Goal: Information Seeking & Learning: Learn about a topic

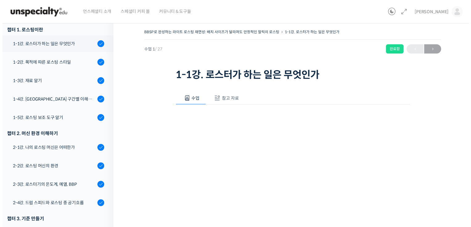
scroll to position [87, 0]
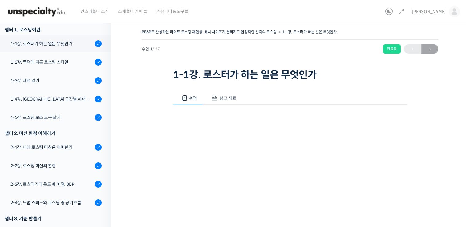
click at [226, 98] on span "참고 자료" at bounding box center [227, 98] width 17 height 6
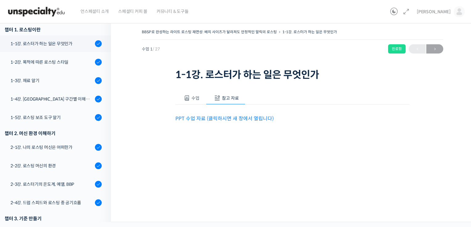
click at [226, 118] on link "PPT 수업 자료 (클릭하시면 새 창에서 열립니다)" at bounding box center [224, 118] width 98 height 6
click at [233, 121] on link "PPT 수업 자료 (클릭하시면 새 창에서 열립니다)" at bounding box center [224, 118] width 98 height 6
click at [55, 58] on link "1-2강. 목적에 따른 로스팅 스타일" at bounding box center [54, 62] width 114 height 17
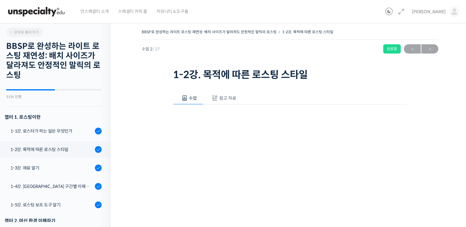
scroll to position [118, 0]
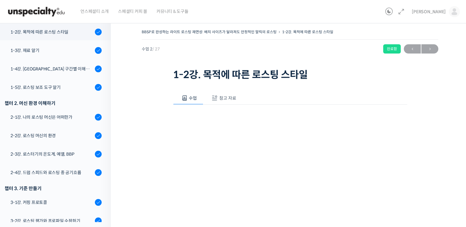
click at [229, 99] on span "참고 자료" at bounding box center [227, 98] width 17 height 6
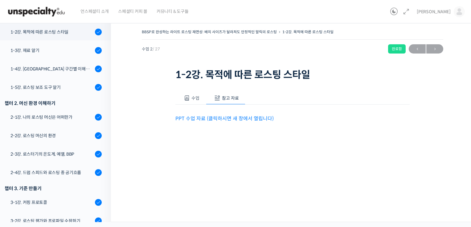
click at [236, 116] on link "PPT 수업 자료 (클릭하시면 새 창에서 열립니다)" at bounding box center [224, 118] width 98 height 6
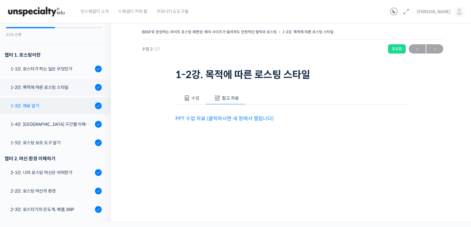
scroll to position [61, 0]
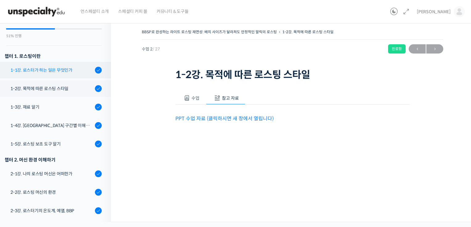
click at [47, 73] on link "1-1강. 로스터가 하는 일은 무엇인가" at bounding box center [54, 70] width 114 height 17
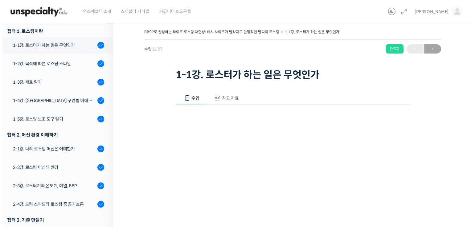
scroll to position [87, 0]
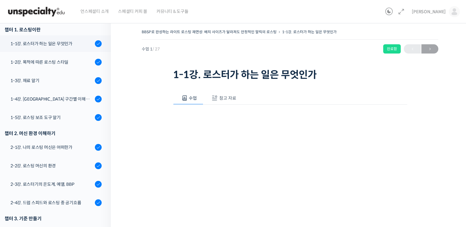
click at [233, 96] on span "참고 자료" at bounding box center [227, 98] width 17 height 6
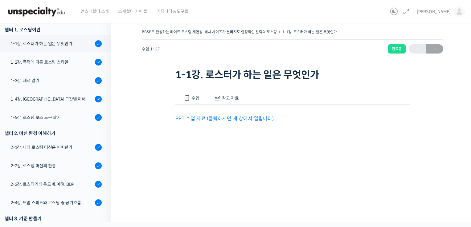
click at [249, 118] on link "PPT 수업 자료 (클릭하시면 새 창에서 열립니다)" at bounding box center [224, 118] width 98 height 6
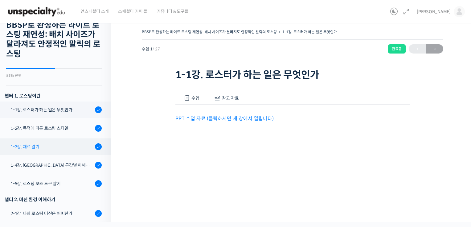
scroll to position [0, 0]
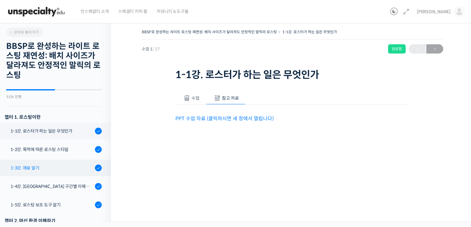
click at [31, 167] on div "1-3강. 재료 알기" at bounding box center [51, 168] width 83 height 7
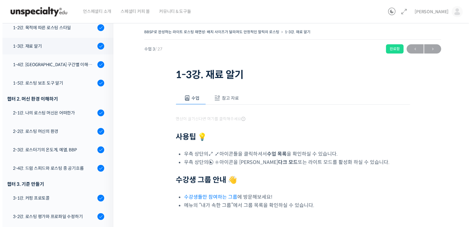
scroll to position [136, 0]
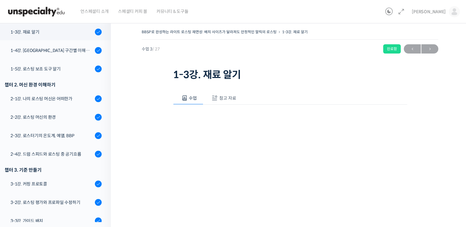
click at [220, 95] on span "참고 자료" at bounding box center [227, 98] width 17 height 6
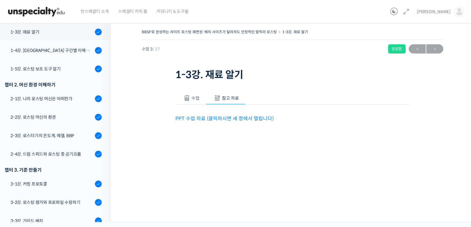
click at [225, 119] on link "PPT 수업 자료 (클릭하시면 새 창에서 열립니다)" at bounding box center [224, 118] width 98 height 6
click at [74, 51] on div "1-4강. [GEOGRAPHIC_DATA] 구간별 이해와 용어" at bounding box center [51, 50] width 83 height 7
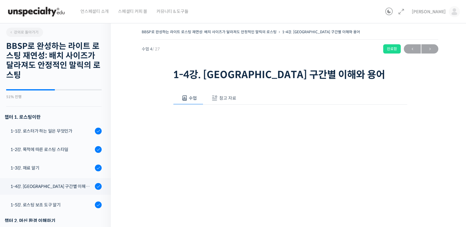
scroll to position [155, 0]
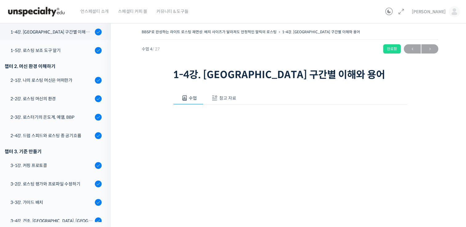
click at [229, 97] on span "참고 자료" at bounding box center [227, 98] width 17 height 6
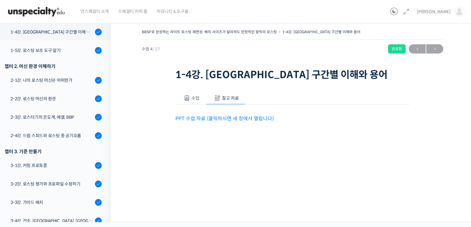
click at [246, 118] on link "PPT 수업 자료 (클릭하시면 새 창에서 열립니다)" at bounding box center [224, 118] width 98 height 6
click at [65, 51] on div "1-5강. 로스팅 보조 도구 알기" at bounding box center [51, 50] width 83 height 7
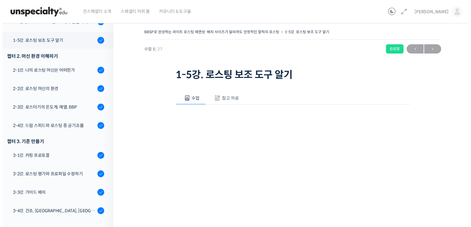
scroll to position [173, 0]
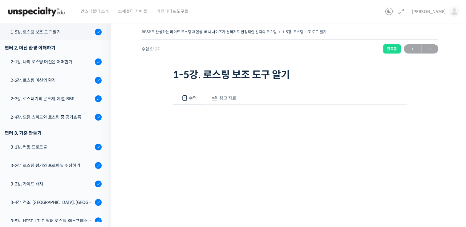
click at [229, 98] on span "참고 자료" at bounding box center [227, 98] width 17 height 6
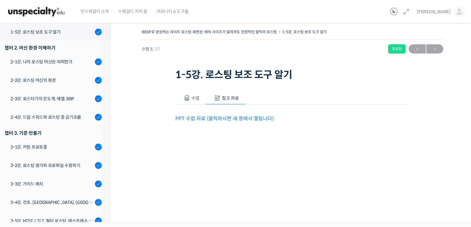
click at [222, 118] on link "PPT 수업 자료 (클릭하시면 새 창에서 열립니다)" at bounding box center [224, 118] width 98 height 6
click at [68, 62] on div "2-1강. 나의 로스팅 머신은 어떠한가" at bounding box center [51, 62] width 83 height 7
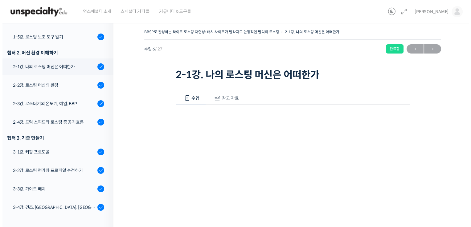
scroll to position [192, 0]
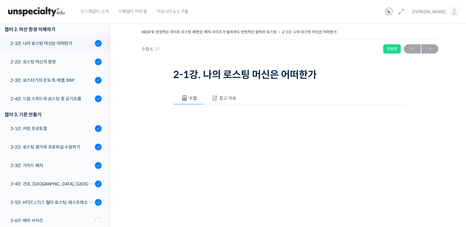
click at [227, 98] on span "참고 자료" at bounding box center [227, 98] width 17 height 6
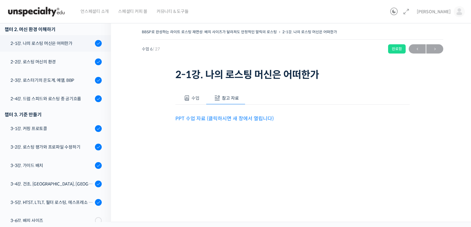
click at [222, 119] on link "PPT 수업 자료 (클릭하시면 새 창에서 열립니다)" at bounding box center [224, 118] width 98 height 6
click at [60, 65] on div "2-2강. 로스팅 머신의 환경" at bounding box center [51, 62] width 83 height 7
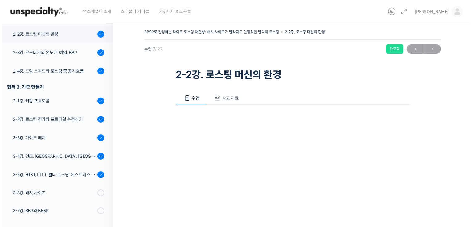
scroll to position [221, 0]
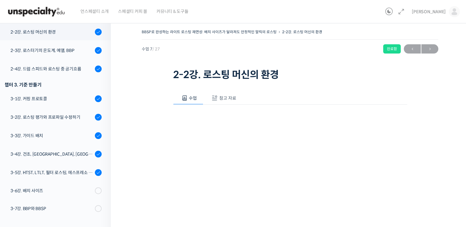
click at [234, 99] on span "참고 자료" at bounding box center [227, 98] width 17 height 6
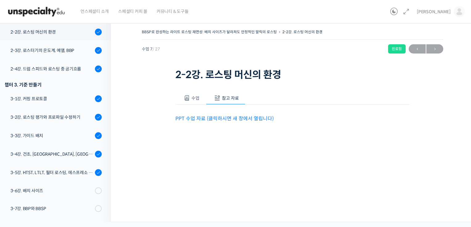
click at [225, 117] on link "PPT 수업 자료 (클릭하시면 새 창에서 열립니다)" at bounding box center [224, 118] width 98 height 6
click at [71, 52] on div "2-3강. 로스터기의 온도계, 예열, BBP" at bounding box center [51, 50] width 83 height 7
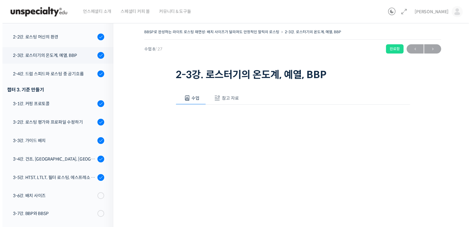
scroll to position [240, 0]
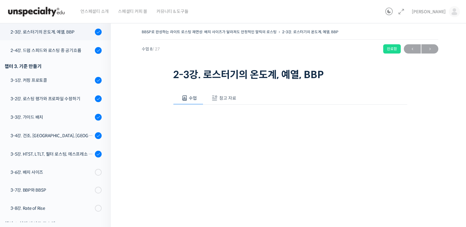
click at [218, 96] on button "참고 자료" at bounding box center [222, 98] width 39 height 13
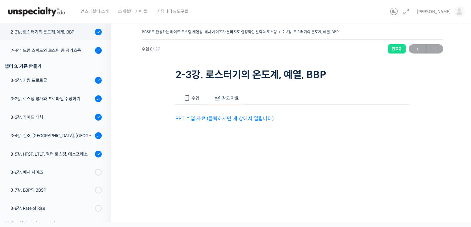
click at [222, 118] on link "PPT 수업 자료 (클릭하시면 새 창에서 열립니다)" at bounding box center [224, 118] width 98 height 6
click at [59, 46] on link "2-4강. 드럼 스피드와 로스팅 중 공기흐름" at bounding box center [54, 50] width 114 height 17
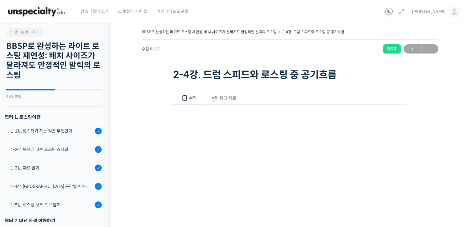
scroll to position [258, 0]
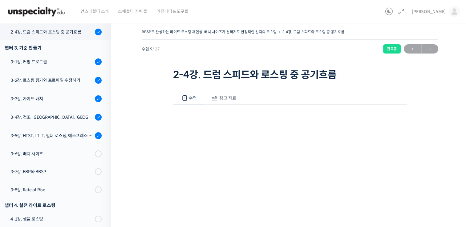
click at [233, 94] on button "참고 자료" at bounding box center [222, 98] width 39 height 13
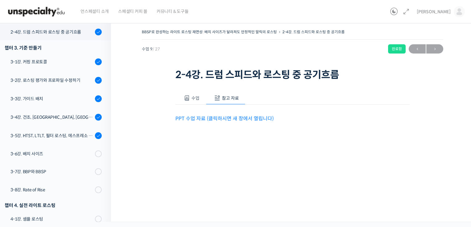
click at [238, 119] on link "PPT 수업 자료 (클릭하시면 새 창에서 열립니다)" at bounding box center [224, 118] width 98 height 6
click at [58, 60] on div "3-1강. 커핑 프로토콜" at bounding box center [51, 62] width 83 height 7
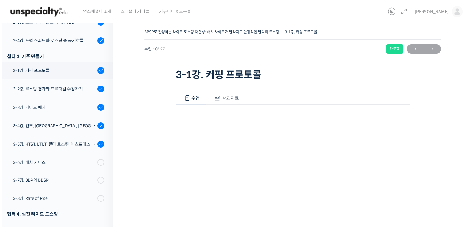
scroll to position [277, 0]
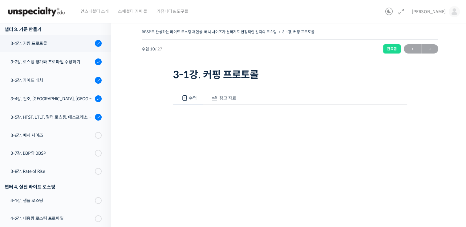
click at [221, 102] on button "참고 자료" at bounding box center [222, 98] width 39 height 13
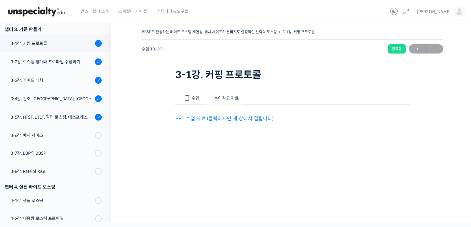
click at [245, 119] on link "PPT 수업 자료 (클릭하시면 새 창에서 열립니다)" at bounding box center [224, 118] width 98 height 6
click at [58, 62] on div "3-2강. 로스팅 평가와 프로파일 수정하기" at bounding box center [51, 62] width 83 height 7
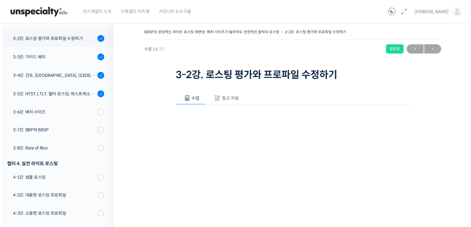
scroll to position [307, 0]
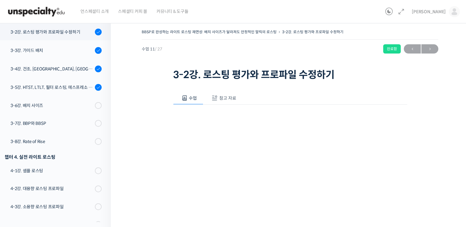
click at [229, 97] on span "참고 자료" at bounding box center [227, 98] width 17 height 6
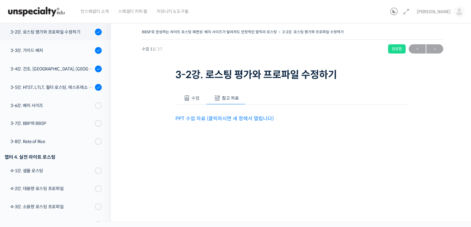
click at [224, 120] on link "PPT 수업 자료 (클릭하시면 새 창에서 열립니다)" at bounding box center [224, 118] width 98 height 6
click at [58, 51] on div "3-3강. 가이드 배치" at bounding box center [51, 50] width 83 height 7
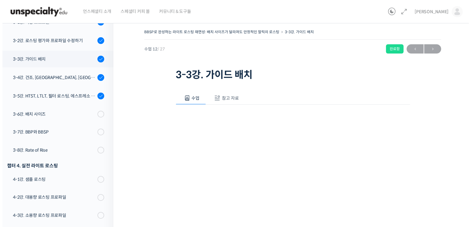
scroll to position [325, 0]
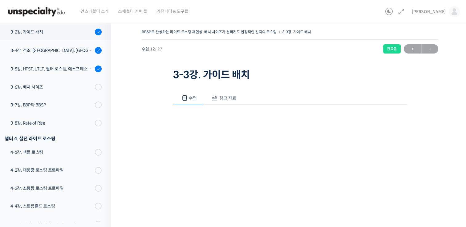
click at [221, 100] on span "참고 자료" at bounding box center [227, 98] width 17 height 6
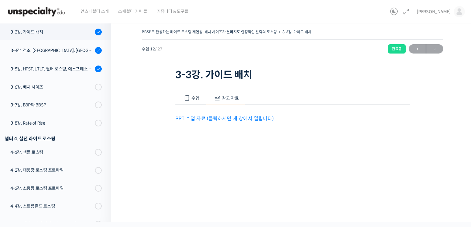
click at [216, 119] on link "PPT 수업 자료 (클릭하시면 새 창에서 열립니다)" at bounding box center [224, 118] width 98 height 6
click at [60, 49] on div "3-4강. 건조, [GEOGRAPHIC_DATA], [GEOGRAPHIC_DATA] 구간의 화력 분배" at bounding box center [51, 50] width 83 height 7
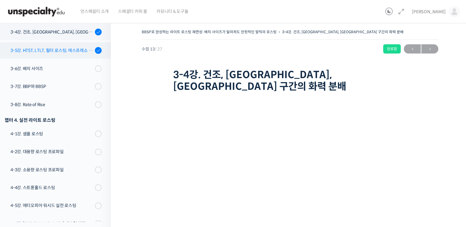
click at [42, 46] on link "3-5강. HTST, LTLT, 필터 로스팅, 에스프레소 로스팅" at bounding box center [54, 50] width 114 height 17
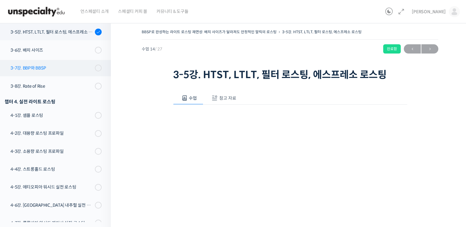
scroll to position [347, 0]
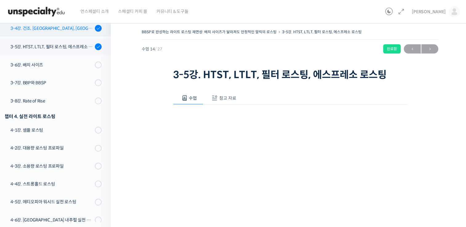
click at [66, 28] on div "3-4강. 건조, [GEOGRAPHIC_DATA], [GEOGRAPHIC_DATA] 구간의 화력 분배" at bounding box center [51, 28] width 83 height 7
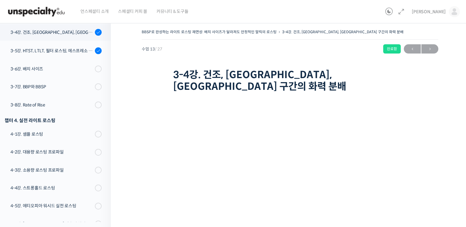
scroll to position [344, 0]
click at [64, 51] on div "3-5강. HTST, LTLT, 필터 로스팅, 에스프레소 로스팅" at bounding box center [51, 50] width 83 height 7
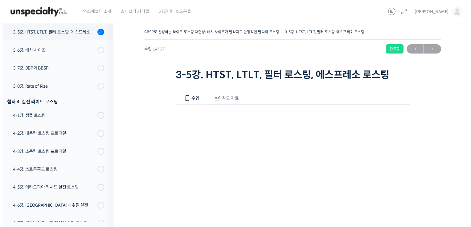
scroll to position [362, 0]
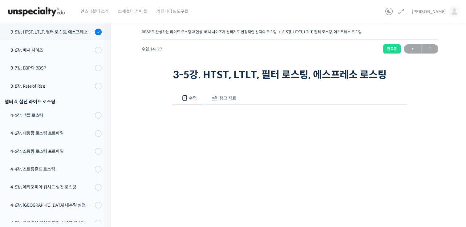
click at [230, 101] on button "참고 자료" at bounding box center [222, 98] width 39 height 13
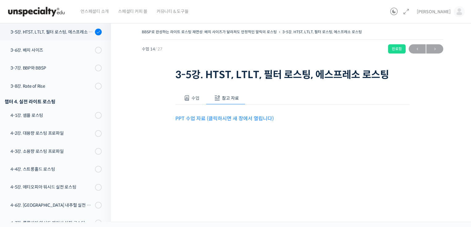
click at [231, 116] on link "PPT 수업 자료 (클릭하시면 새 창에서 열립니다)" at bounding box center [224, 118] width 98 height 6
click at [48, 54] on link "3-6강. 배치 사이즈" at bounding box center [54, 50] width 114 height 16
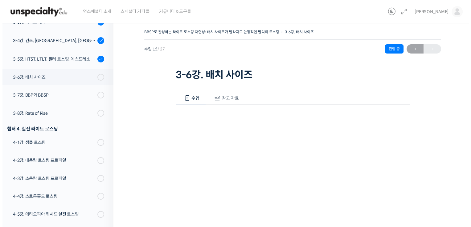
scroll to position [381, 0]
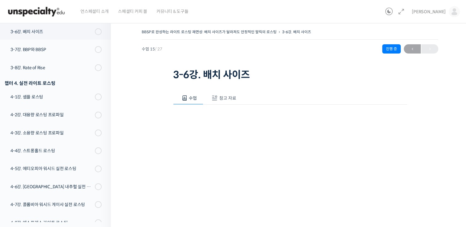
click at [220, 95] on span "참고 자료" at bounding box center [227, 98] width 17 height 6
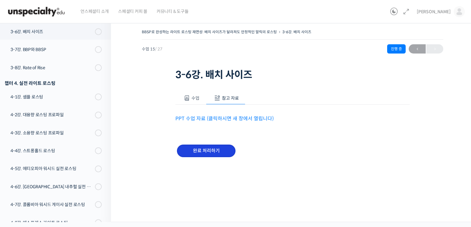
click at [216, 155] on input "완료 처리하기" at bounding box center [206, 151] width 59 height 13
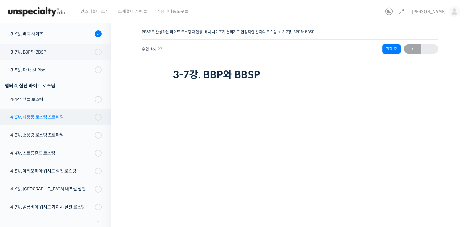
scroll to position [376, 0]
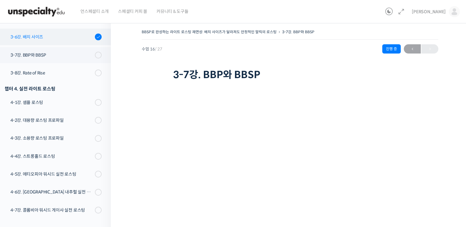
click at [52, 39] on div "3-6강. 배치 사이즈" at bounding box center [51, 37] width 83 height 7
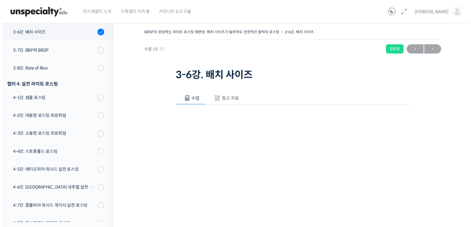
scroll to position [381, 0]
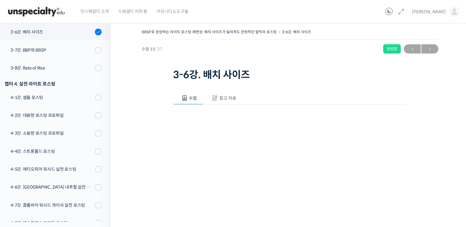
click at [219, 102] on button "참고 자료" at bounding box center [222, 98] width 39 height 13
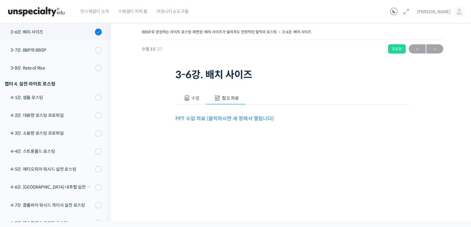
click at [214, 121] on link "PPT 수업 자료 (클릭하시면 새 창에서 열립니다)" at bounding box center [224, 118] width 98 height 6
click at [55, 48] on div "3-7강. BBP와 BBSP" at bounding box center [51, 50] width 83 height 7
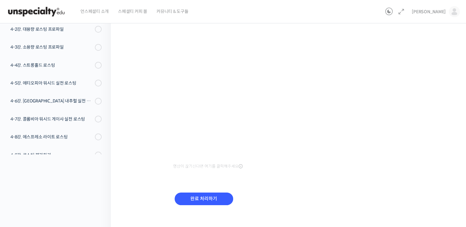
scroll to position [74, 0]
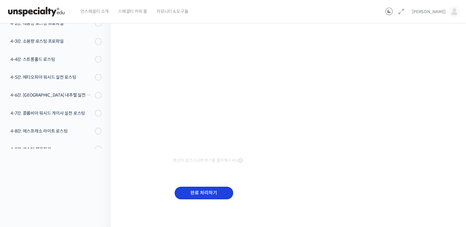
click at [208, 190] on input "완료 처리하기" at bounding box center [204, 193] width 59 height 13
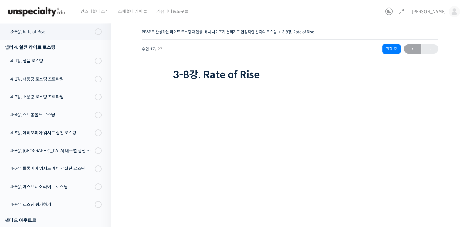
scroll to position [74, 0]
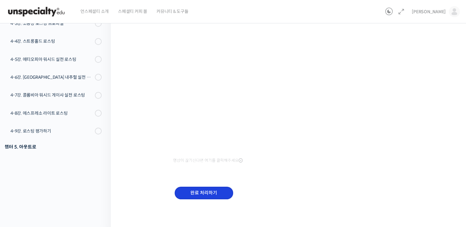
click at [208, 192] on input "완료 처리하기" at bounding box center [204, 193] width 59 height 13
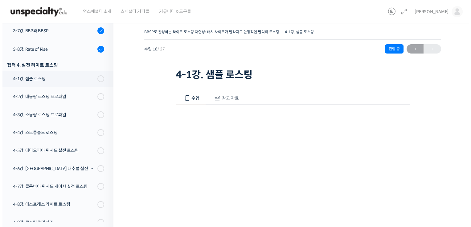
scroll to position [436, 0]
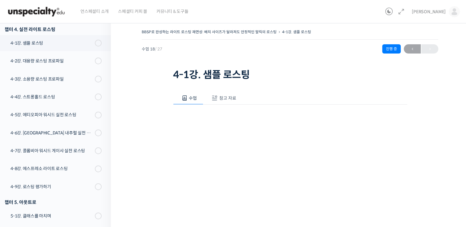
click at [223, 99] on span "참고 자료" at bounding box center [227, 98] width 17 height 6
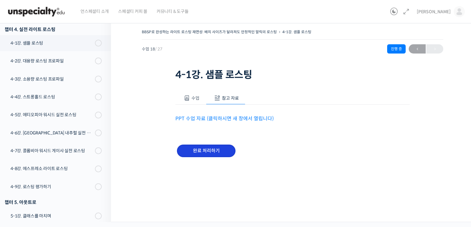
click at [219, 150] on input "완료 처리하기" at bounding box center [206, 151] width 59 height 13
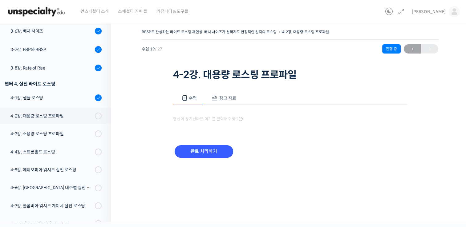
scroll to position [443, 0]
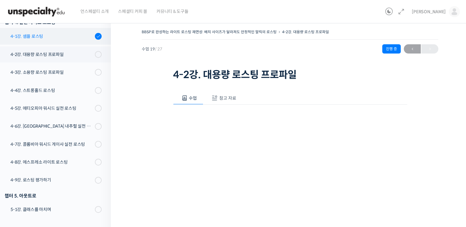
click at [64, 41] on link "4-1강. 샘플 로스팅" at bounding box center [54, 36] width 114 height 17
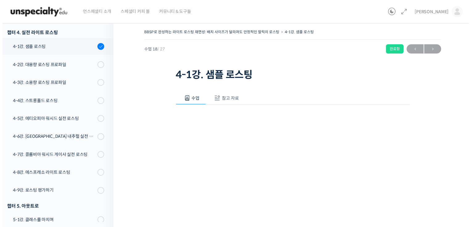
scroll to position [436, 0]
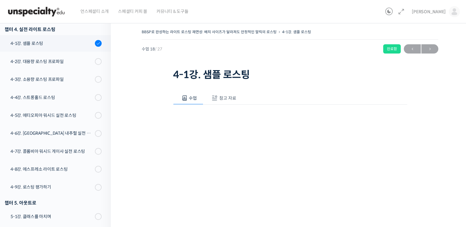
click at [237, 103] on button "참고 자료" at bounding box center [222, 98] width 39 height 13
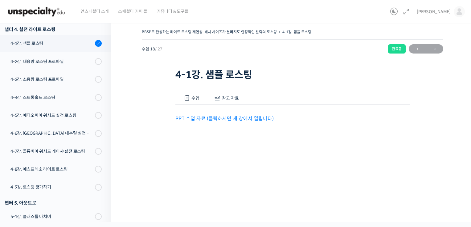
click at [244, 115] on p "PPT 수업 자료 (클릭하시면 새 창에서 열립니다)" at bounding box center [292, 119] width 234 height 8
click at [245, 120] on link "PPT 수업 자료 (클릭하시면 새 창에서 열립니다)" at bounding box center [224, 118] width 98 height 6
click at [54, 62] on div "4-2강. 대용량 로스팅 프로파일" at bounding box center [51, 61] width 83 height 7
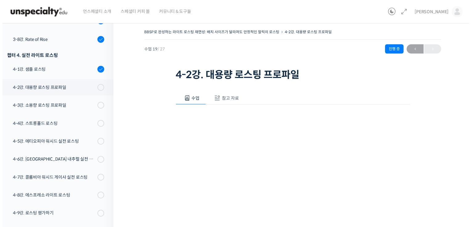
scroll to position [443, 0]
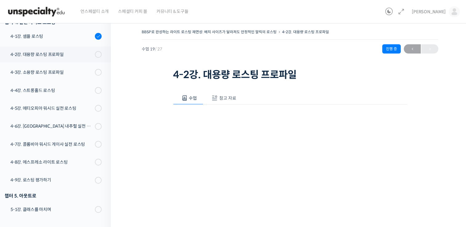
click at [216, 96] on span at bounding box center [215, 98] width 6 height 6
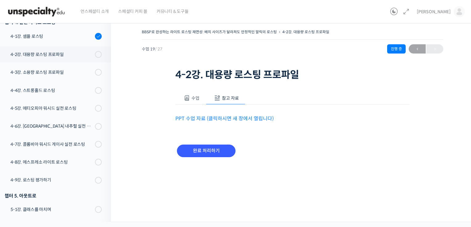
click at [214, 116] on link "PPT 수업 자료 (클릭하시면 새 창에서 열립니다)" at bounding box center [224, 118] width 98 height 6
click at [198, 147] on input "완료 처리하기" at bounding box center [206, 151] width 59 height 13
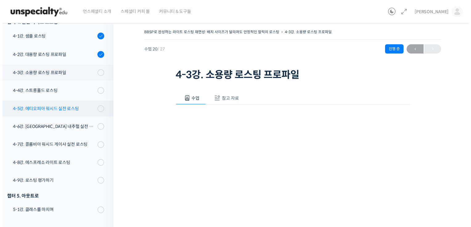
scroll to position [443, 0]
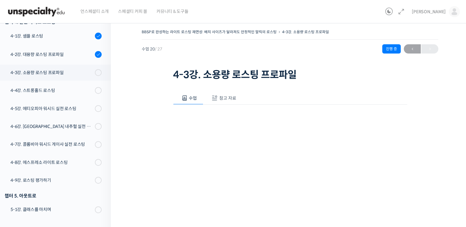
click at [220, 97] on span "참고 자료" at bounding box center [227, 98] width 17 height 6
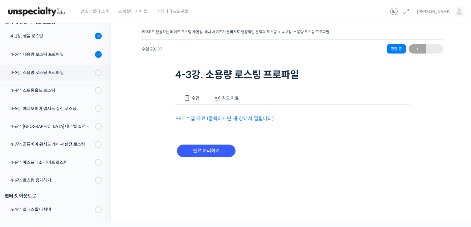
click at [216, 119] on link "PPT 수업 자료 (클릭하시면 새 창에서 열립니다)" at bounding box center [224, 118] width 98 height 6
click at [214, 156] on input "완료 처리하기" at bounding box center [206, 151] width 59 height 13
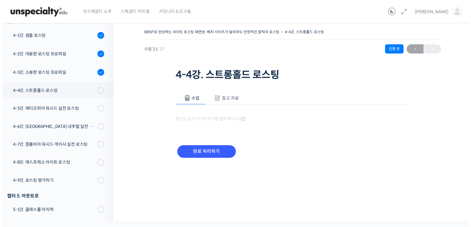
scroll to position [444, 0]
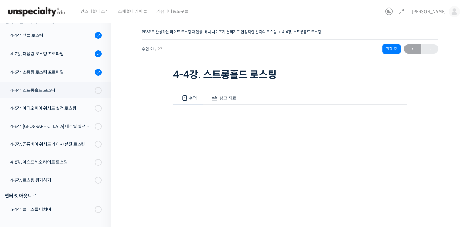
click at [222, 99] on span "참고 자료" at bounding box center [227, 98] width 17 height 6
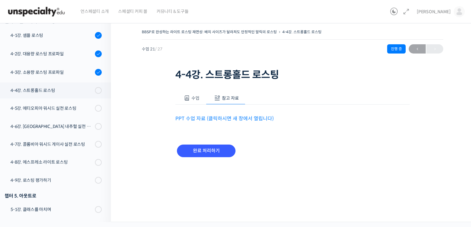
click at [228, 118] on link "PPT 수업 자료 (클릭하시면 새 창에서 열립니다)" at bounding box center [224, 118] width 98 height 6
click at [212, 148] on input "완료 처리하기" at bounding box center [206, 151] width 59 height 13
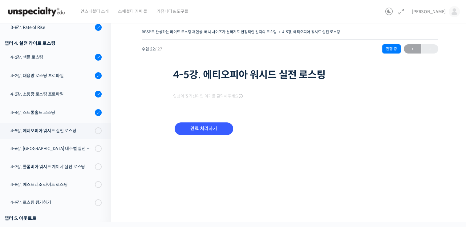
scroll to position [445, 0]
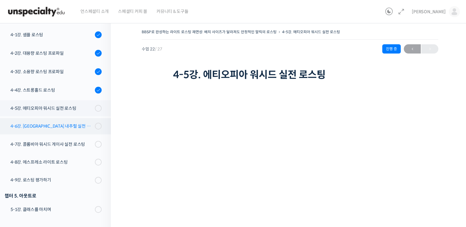
click at [50, 123] on div "4-6강. [GEOGRAPHIC_DATA] 내추럴 실전 로스팅" at bounding box center [51, 126] width 83 height 7
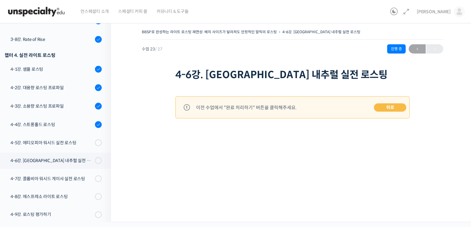
scroll to position [445, 0]
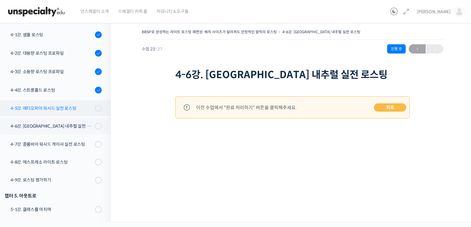
click at [55, 109] on div "4-5강. 에티오피아 워시드 실전 로스팅" at bounding box center [51, 108] width 83 height 7
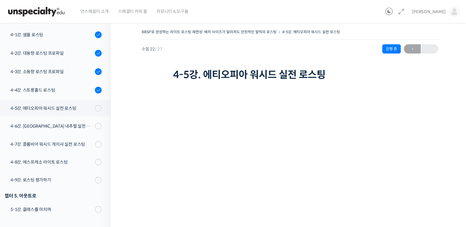
scroll to position [74, 0]
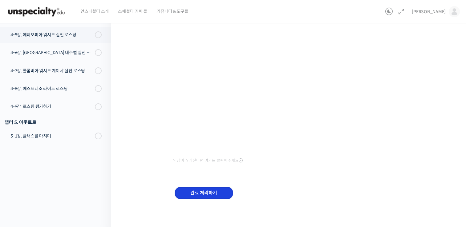
click at [206, 193] on input "완료 처리하기" at bounding box center [204, 193] width 59 height 13
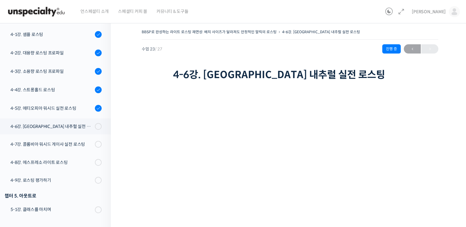
scroll to position [74, 0]
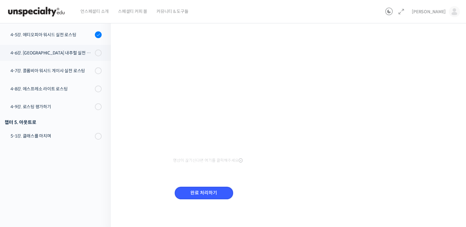
click at [206, 193] on input "완료 처리하기" at bounding box center [204, 193] width 59 height 13
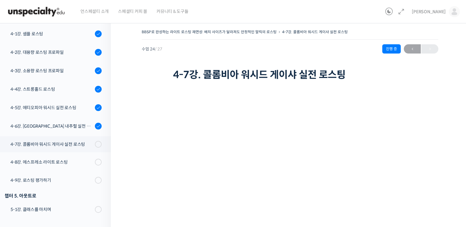
scroll to position [74, 0]
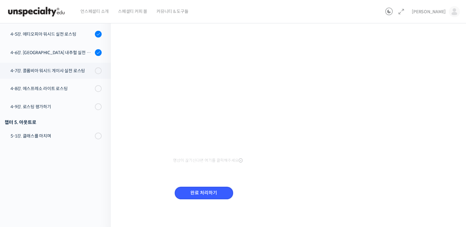
click at [206, 193] on input "완료 처리하기" at bounding box center [204, 193] width 59 height 13
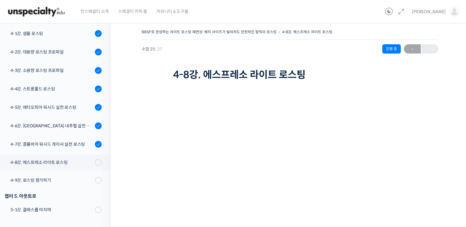
scroll to position [74, 0]
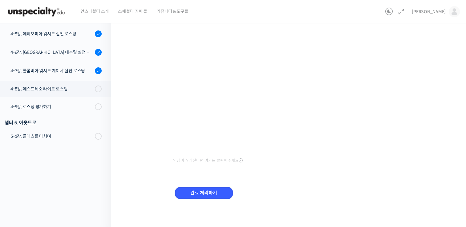
click at [206, 193] on input "완료 처리하기" at bounding box center [204, 193] width 59 height 13
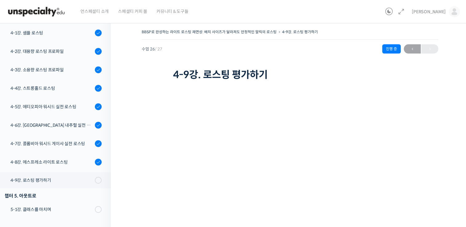
scroll to position [74, 0]
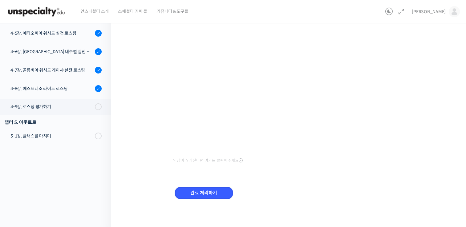
click at [206, 193] on input "완료 처리하기" at bounding box center [204, 193] width 59 height 13
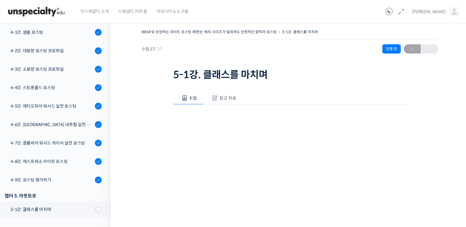
click at [227, 103] on button "참고 자료" at bounding box center [222, 98] width 39 height 13
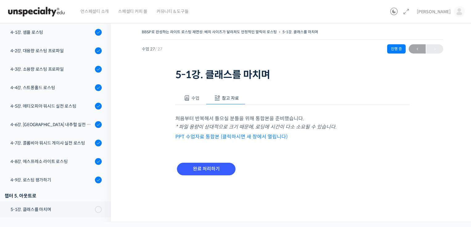
click at [221, 136] on link "PPT 수업자료 통합본 (클릭하시면 새 창에서 열립니다)" at bounding box center [231, 137] width 112 height 6
